Goal: Check status: Check status

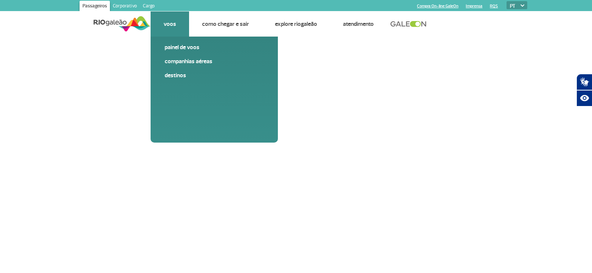
click at [173, 20] on link "Voos" at bounding box center [169, 23] width 13 height 7
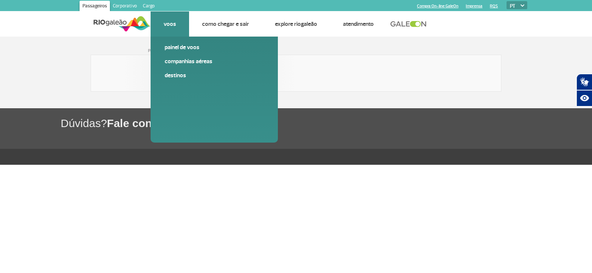
click at [172, 45] on link "Painel de voos" at bounding box center [214, 47] width 99 height 8
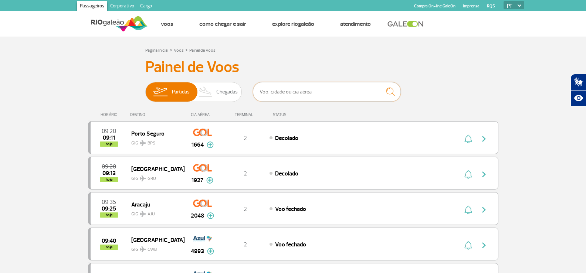
click at [277, 95] on input "text" at bounding box center [327, 92] width 148 height 20
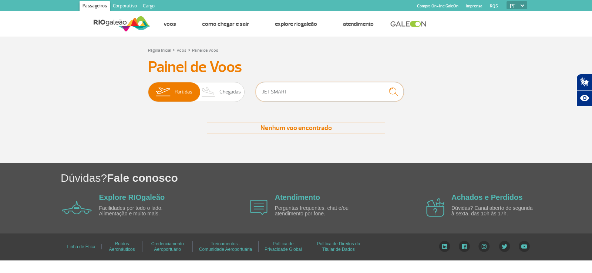
click at [271, 93] on input "JET SMART" at bounding box center [330, 92] width 148 height 20
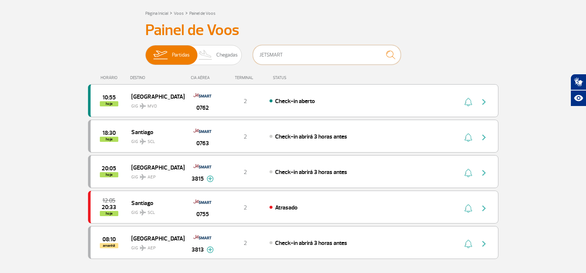
scroll to position [74, 0]
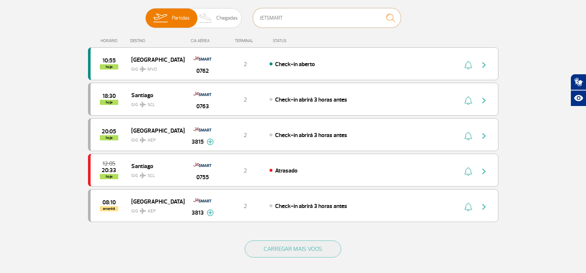
type input "JETSMART"
click at [536, 210] on section "Página Inicial > Voos > Painel de Voos Painel de Voos Partidas Chegadas JETSMAR…" at bounding box center [293, 127] width 586 height 328
